Goal: Check status: Check status

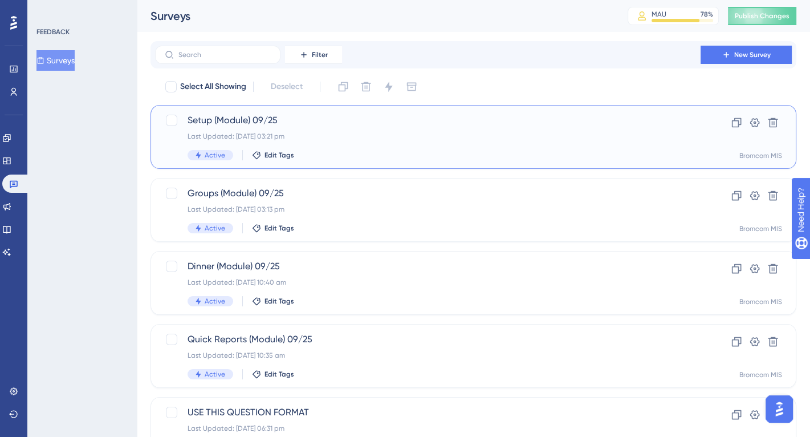
click at [322, 131] on div "Setup (Module) 09/25 Last Updated: [DATE] 03:21 pm Active Edit Tags" at bounding box center [428, 136] width 481 height 47
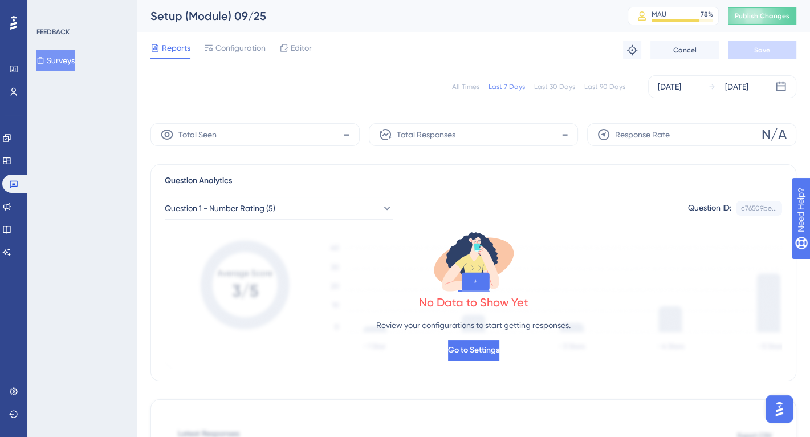
click at [467, 84] on div "All Times" at bounding box center [465, 86] width 27 height 9
click at [66, 64] on button "Surveys" at bounding box center [55, 60] width 38 height 21
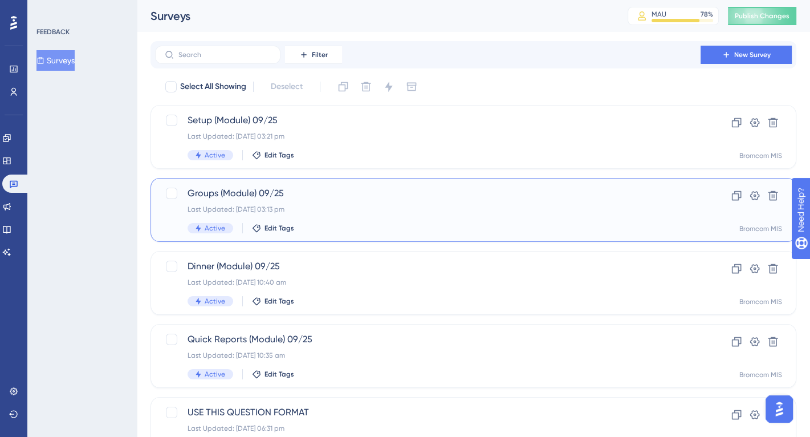
click at [277, 189] on span "Groups (Module) 09/25" at bounding box center [428, 193] width 481 height 14
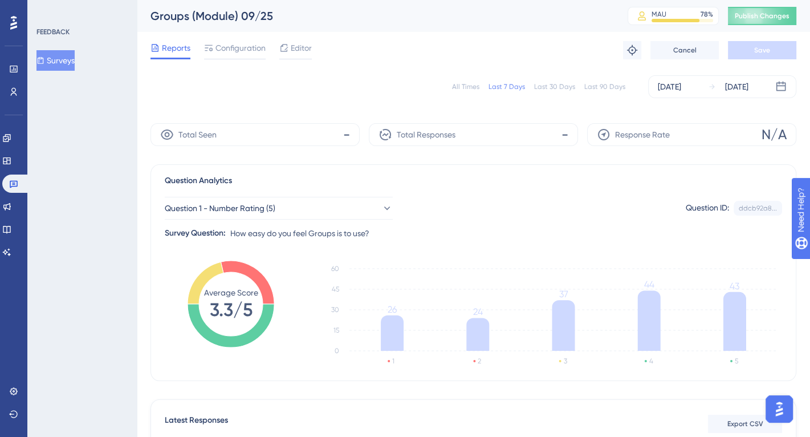
click at [461, 85] on div "All Times" at bounding box center [465, 86] width 27 height 9
click at [66, 64] on button "Surveys" at bounding box center [55, 60] width 38 height 21
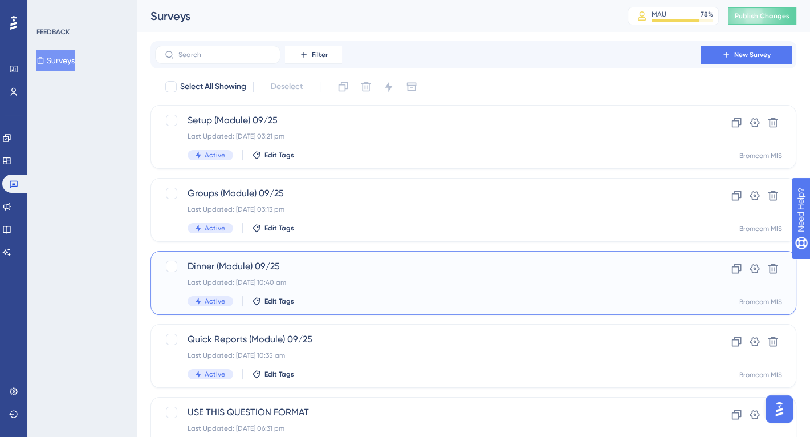
click at [265, 268] on span "Dinner (Module) 09/25" at bounding box center [428, 266] width 481 height 14
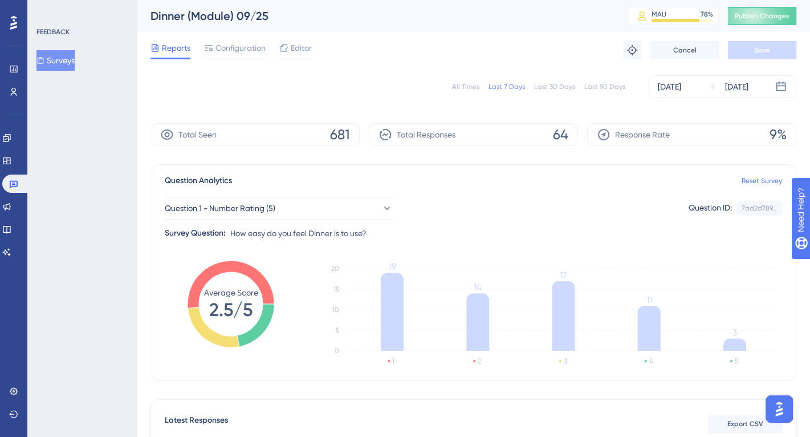
click at [467, 84] on div "All Times" at bounding box center [465, 86] width 27 height 9
click at [44, 59] on icon at bounding box center [40, 60] width 8 height 8
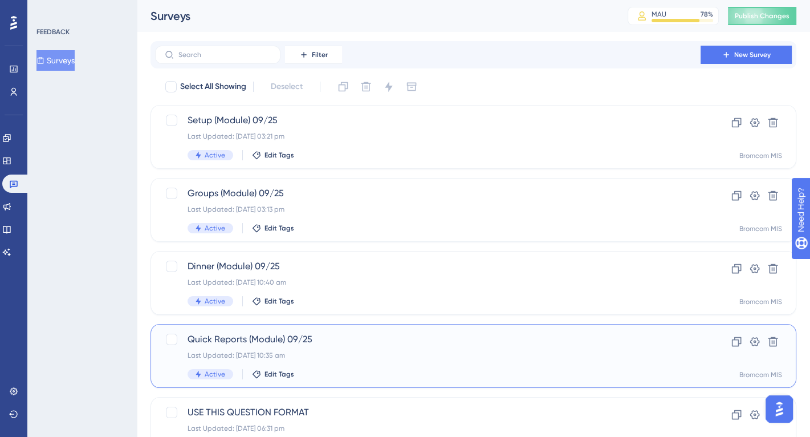
click at [270, 354] on div "Last Updated: [DATE] 10:35 am" at bounding box center [428, 355] width 481 height 9
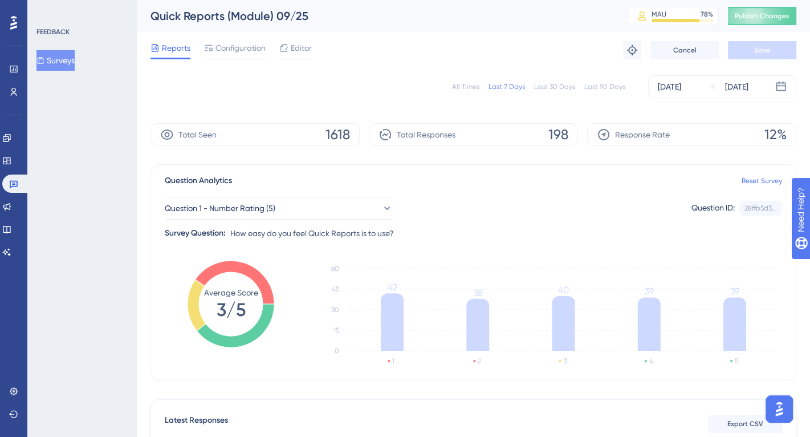
click at [468, 86] on div "All Times" at bounding box center [465, 86] width 27 height 9
click at [69, 63] on button "Surveys" at bounding box center [55, 60] width 38 height 21
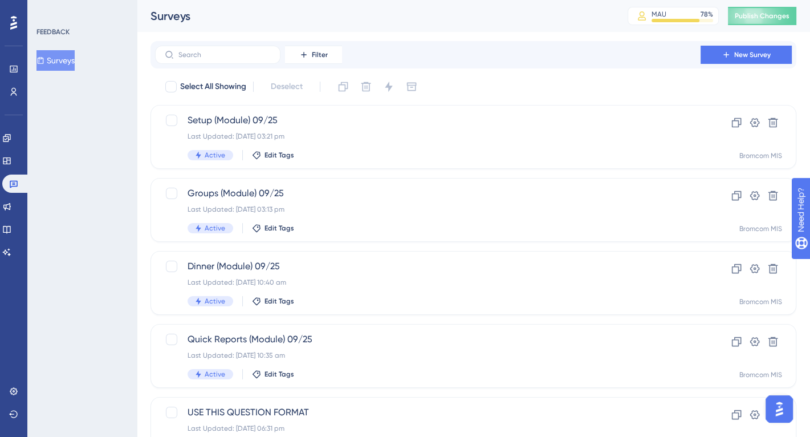
click at [108, 302] on div "FEEDBACK Surveys" at bounding box center [81, 218] width 109 height 437
